Goal: Submit feedback/report problem

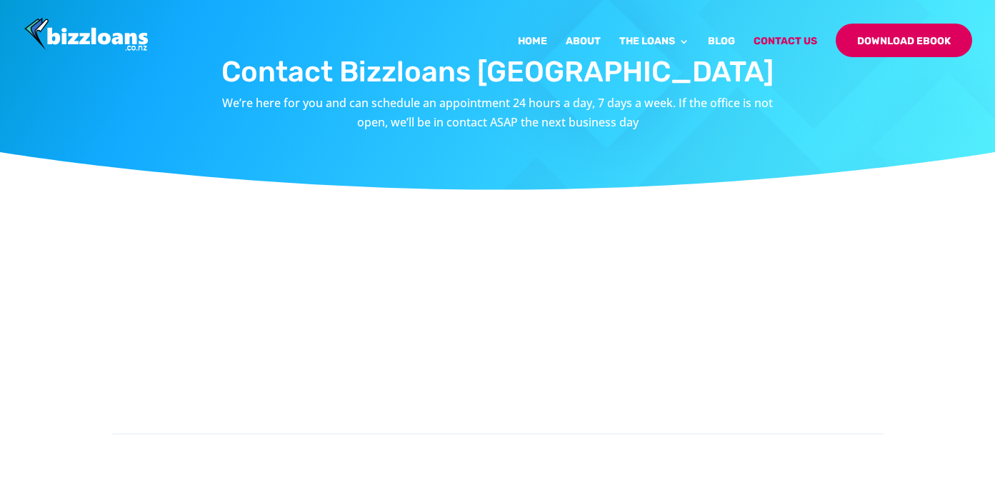
scroll to position [407, 0]
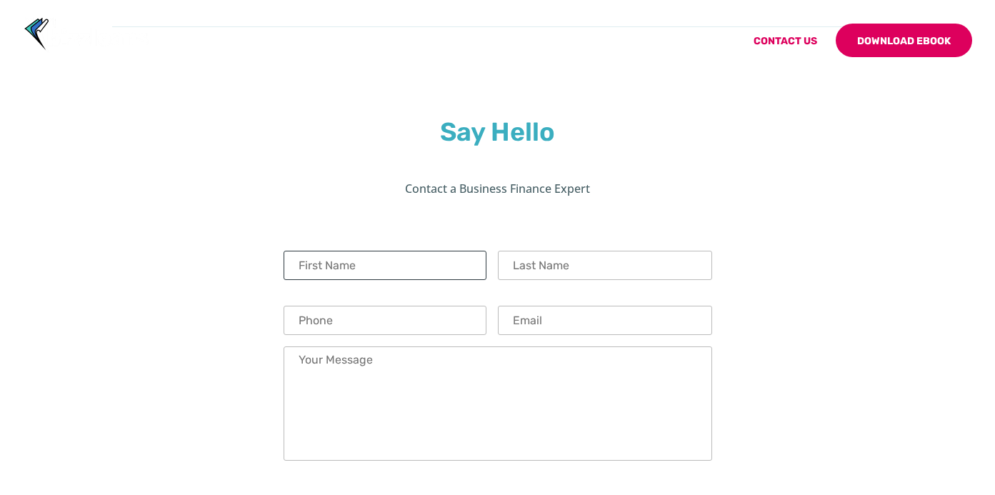
click at [415, 270] on input "First Name" at bounding box center [385, 265] width 203 height 29
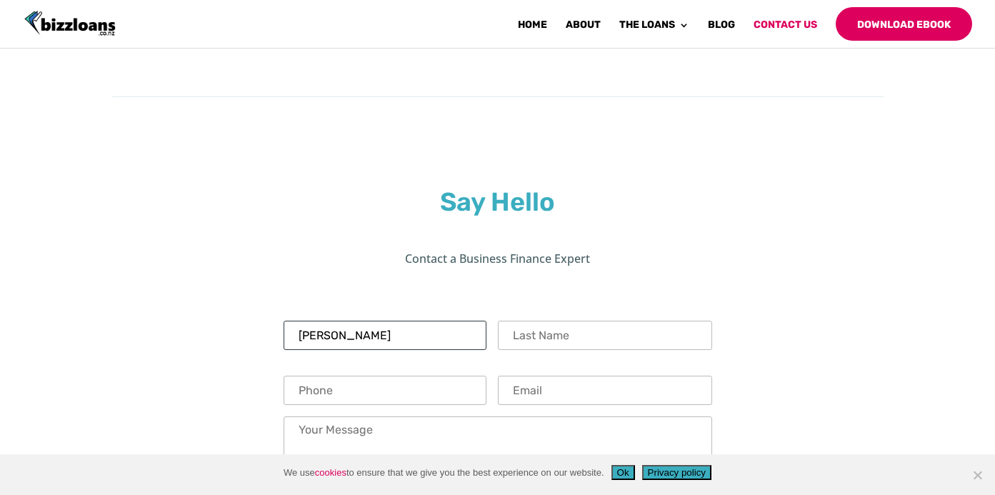
scroll to position [477, 0]
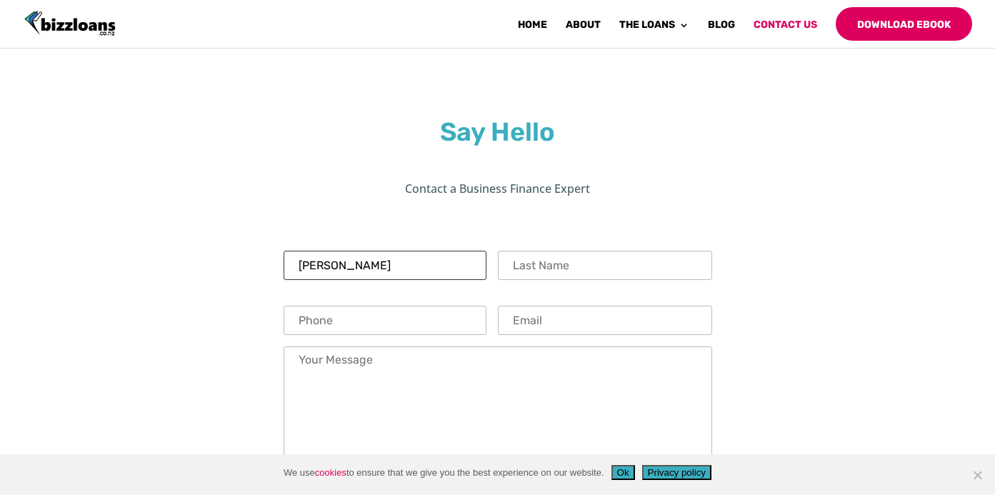
type input "[PERSON_NAME]"
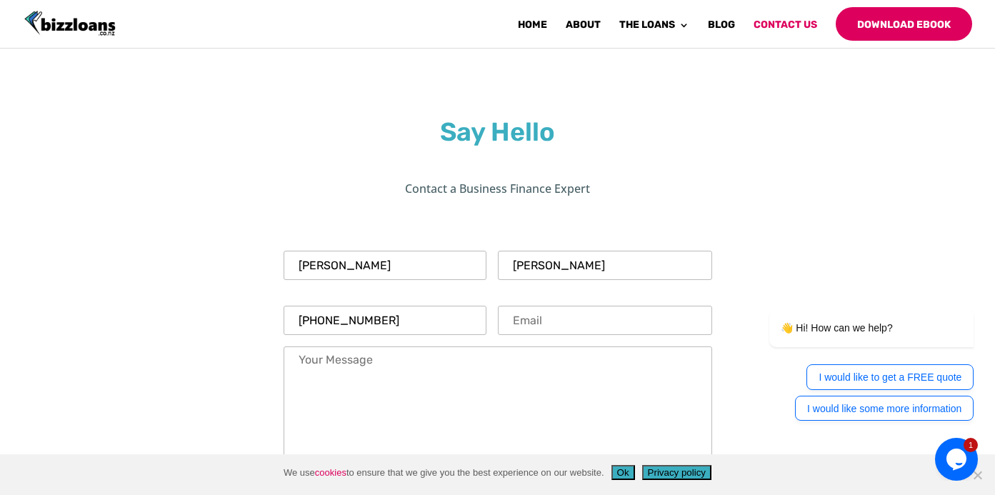
type input "[PHONE_NUMBER]"
type input "[EMAIL_ADDRESS][DOMAIN_NAME]"
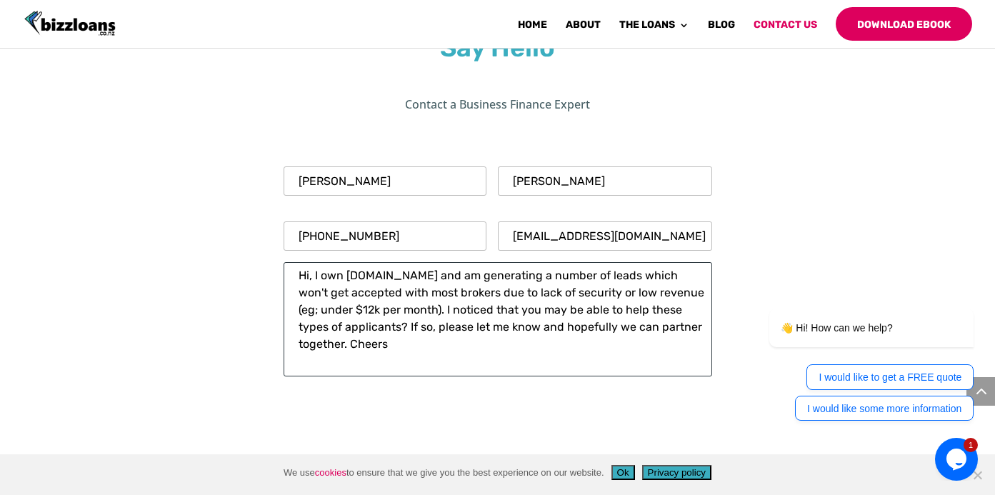
scroll to position [617, 0]
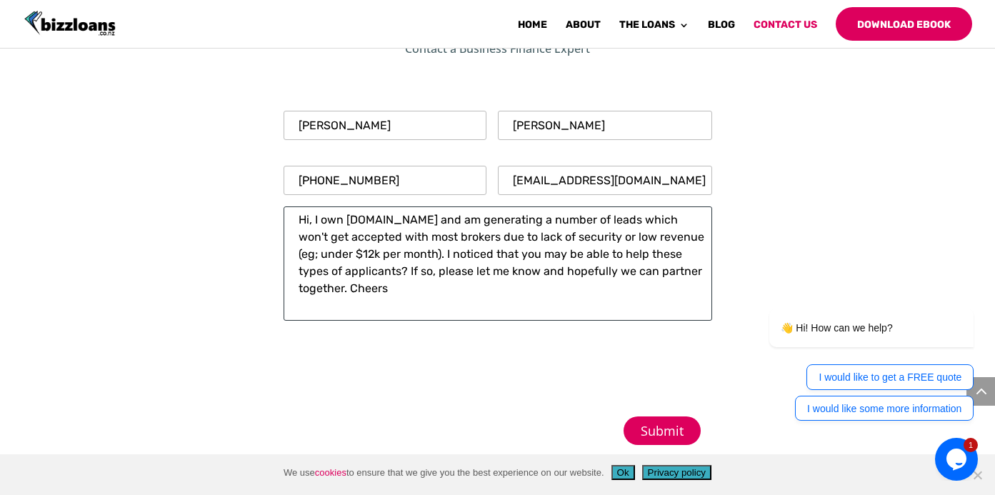
type textarea "Hi, I own [DOMAIN_NAME] and am generating a number of leads which won't get acc…"
click at [643, 430] on input "Submit" at bounding box center [662, 430] width 77 height 29
click at [654, 431] on input "Submit" at bounding box center [662, 430] width 77 height 29
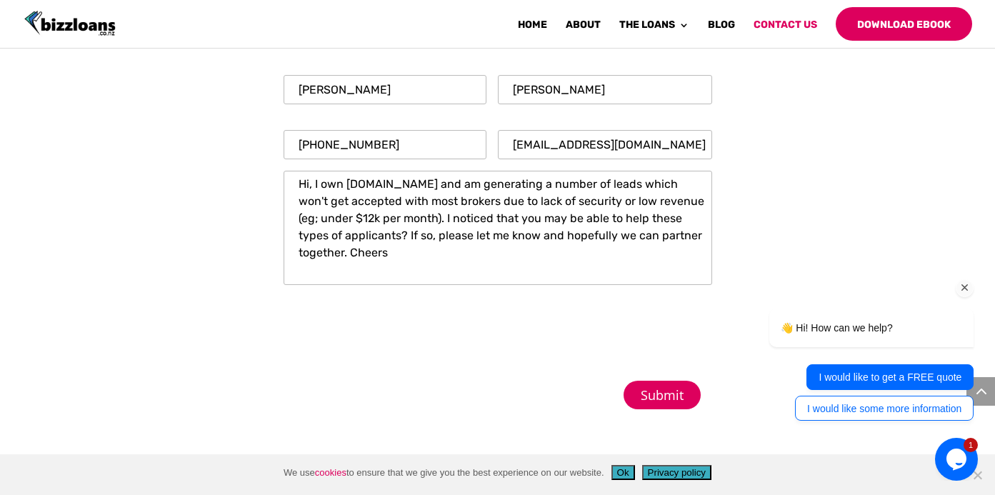
scroll to position [0, 0]
